Goal: Find specific page/section: Find specific page/section

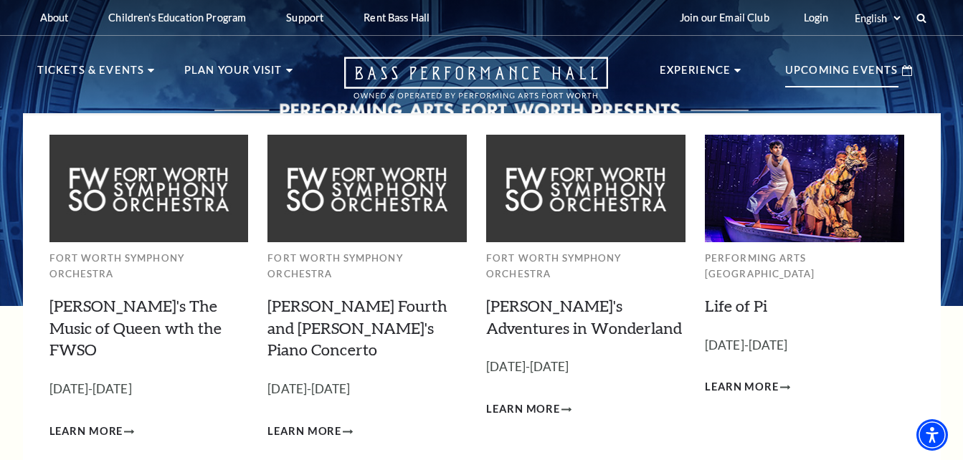
click at [870, 74] on p "Upcoming Events" at bounding box center [841, 75] width 113 height 26
click at [810, 73] on p "Upcoming Events" at bounding box center [841, 75] width 113 height 26
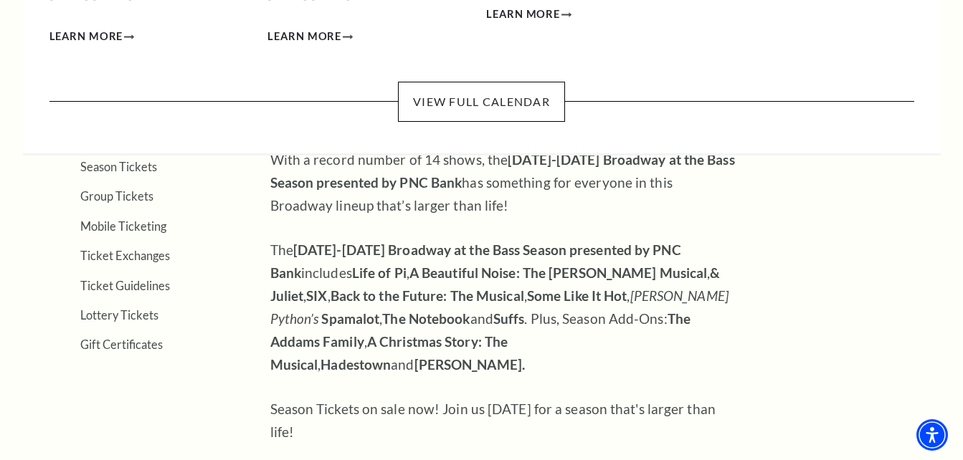
scroll to position [430, 0]
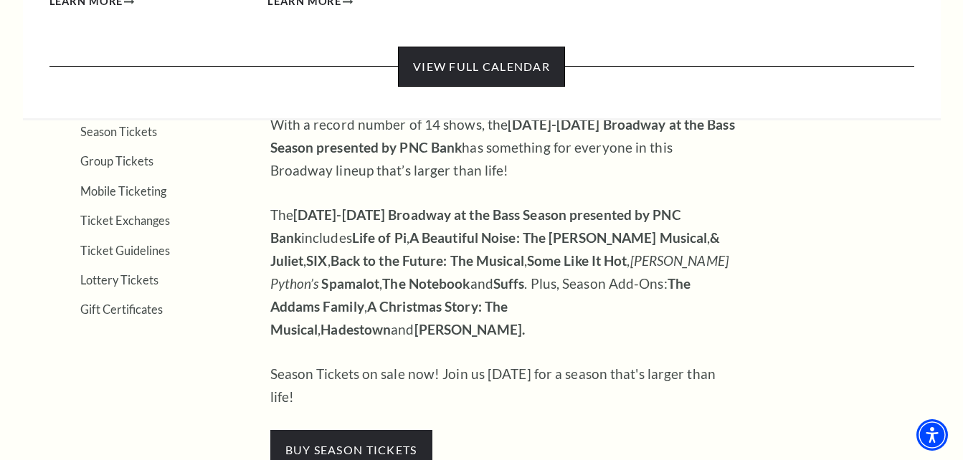
click at [513, 47] on link "View Full Calendar" at bounding box center [481, 67] width 167 height 40
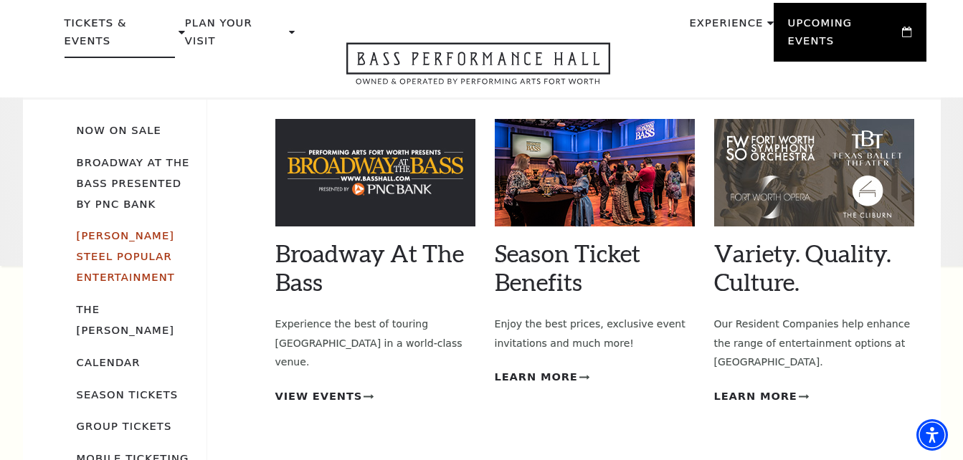
scroll to position [72, 0]
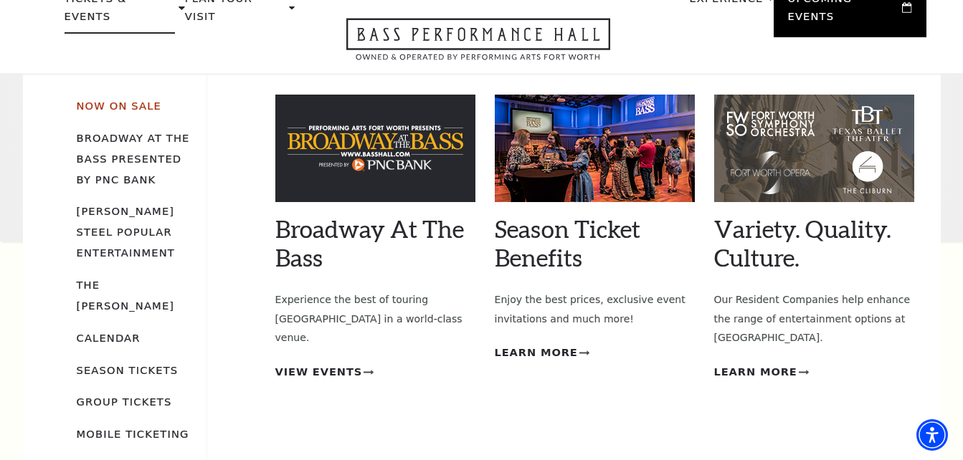
click at [127, 100] on link "Now On Sale" at bounding box center [119, 106] width 85 height 12
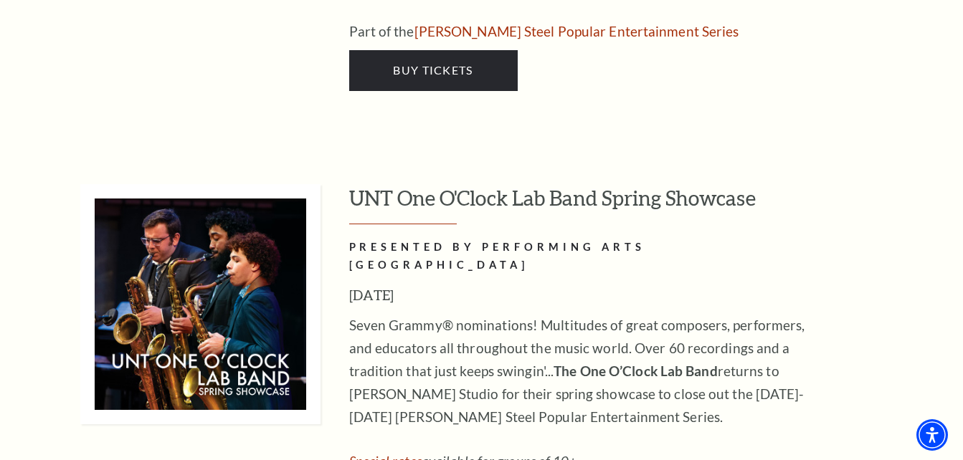
scroll to position [7530, 0]
